Goal: Task Accomplishment & Management: Use online tool/utility

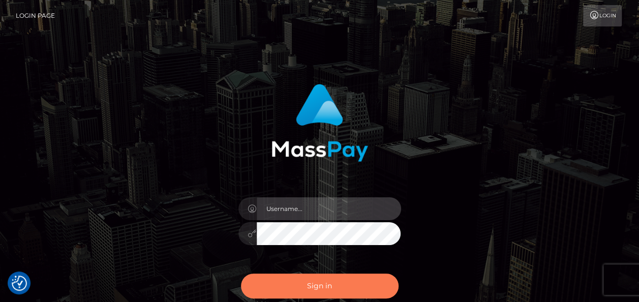
type input "india.of"
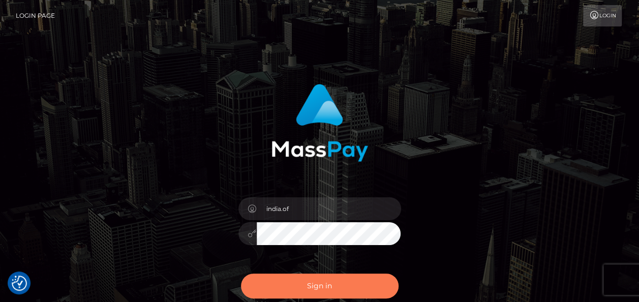
click at [344, 285] on button "Sign in" at bounding box center [320, 286] width 158 height 25
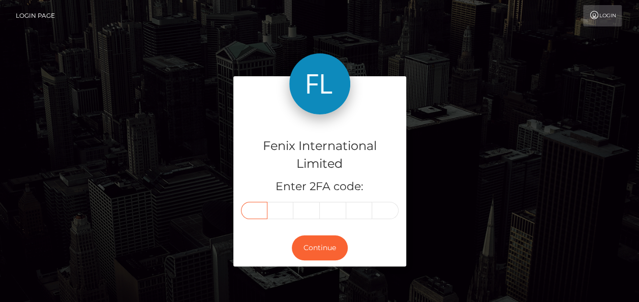
click at [258, 210] on input "text" at bounding box center [254, 210] width 26 height 17
type input "1"
type input "4"
type input "3"
type input "9"
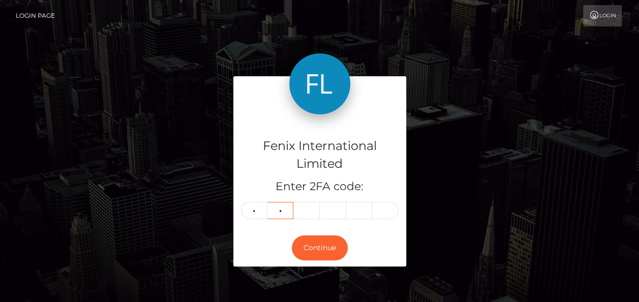
type input "2"
type input "4"
type input "1"
type input "4"
type input "7"
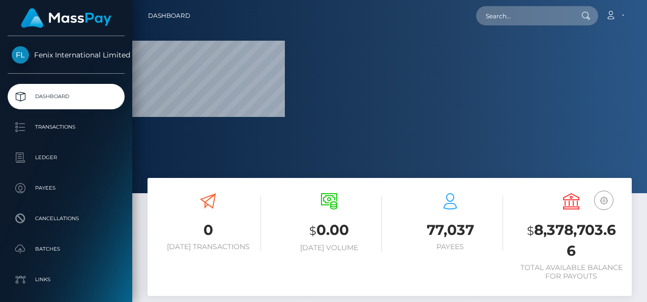
drag, startPoint x: 574, startPoint y: 131, endPoint x: 464, endPoint y: 157, distance: 113.3
click at [574, 131] on div at bounding box center [389, 96] width 515 height 193
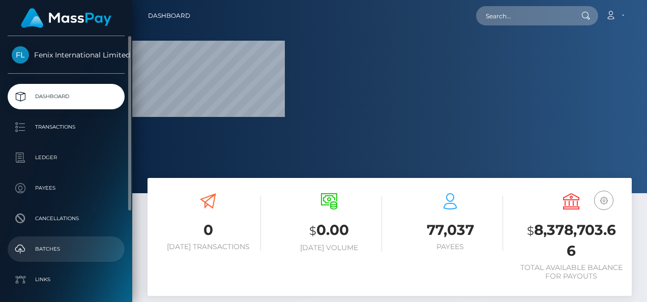
click at [62, 244] on p "Batches" at bounding box center [66, 248] width 109 height 15
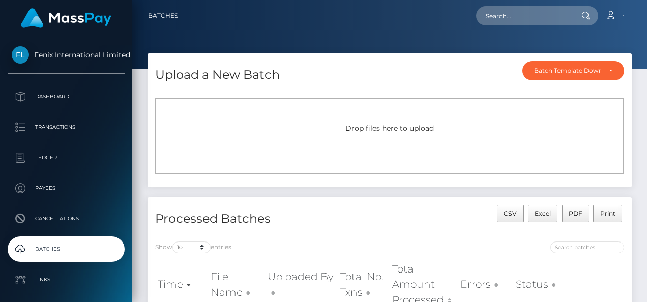
click at [415, 114] on div "Drop files here to upload" at bounding box center [389, 136] width 469 height 76
click at [380, 149] on div "Drop files here to upload" at bounding box center [389, 136] width 469 height 76
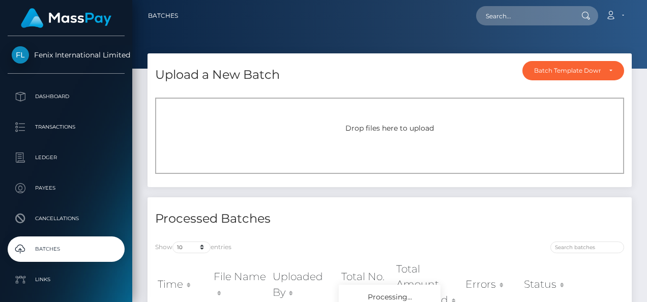
click at [383, 124] on span "Drop files here to upload" at bounding box center [389, 128] width 88 height 9
click at [313, 118] on div "Drop files here to upload" at bounding box center [389, 136] width 469 height 76
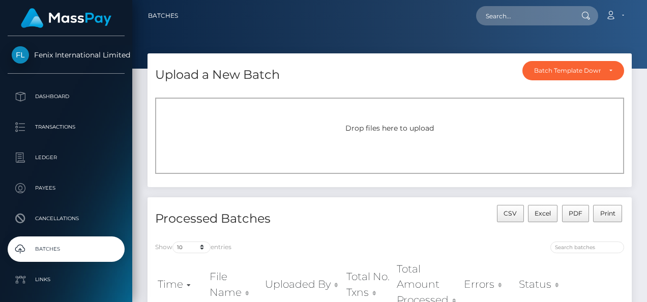
click at [391, 119] on div "Drop files here to upload" at bounding box center [389, 136] width 469 height 76
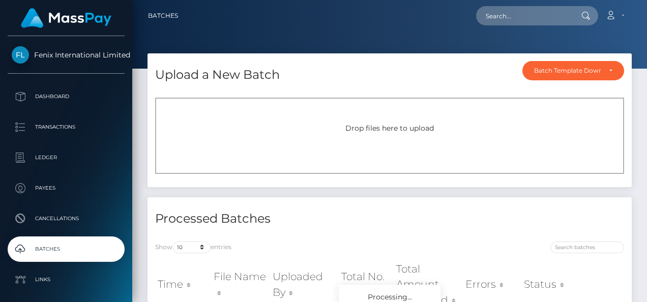
click at [426, 127] on span "Drop files here to upload" at bounding box center [389, 128] width 88 height 9
click at [394, 114] on div "Drop files here to upload" at bounding box center [389, 136] width 469 height 76
